Goal: Task Accomplishment & Management: Use online tool/utility

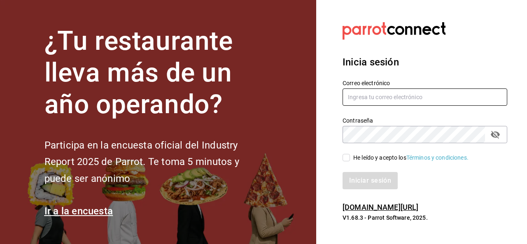
type input "falva@eci.edu.mx"
click at [348, 157] on input "He leído y acepto los Términos y condiciones." at bounding box center [346, 157] width 7 height 7
checkbox input "true"
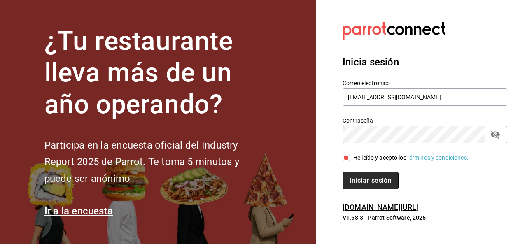
click at [360, 182] on button "Iniciar sesión" at bounding box center [371, 180] width 56 height 17
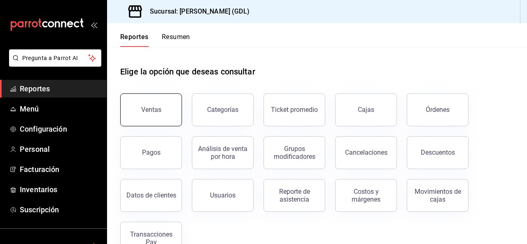
click at [147, 112] on div "Ventas" at bounding box center [151, 110] width 20 height 8
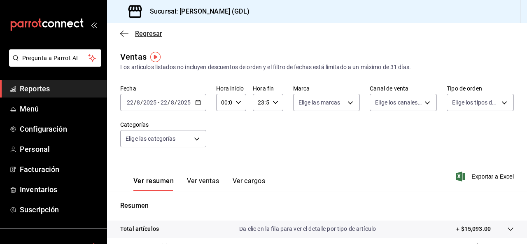
click at [125, 32] on icon "button" at bounding box center [124, 33] width 8 height 7
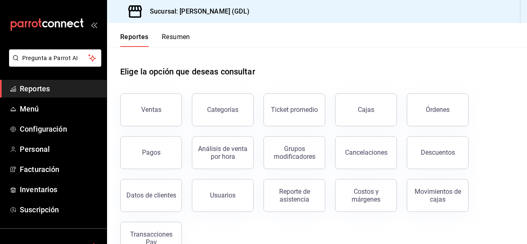
click at [176, 39] on button "Resumen" at bounding box center [176, 40] width 28 height 14
